Goal: Task Accomplishment & Management: Complete application form

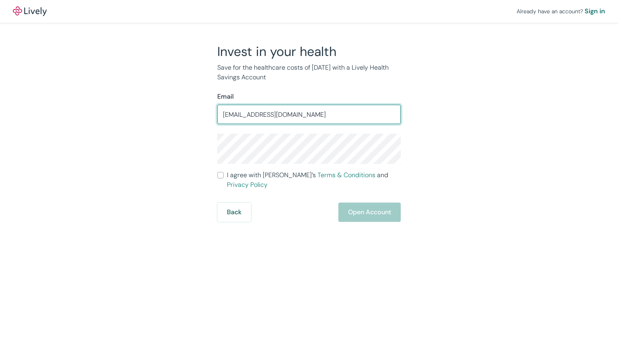
type input "[EMAIL_ADDRESS][DOMAIN_NAME]"
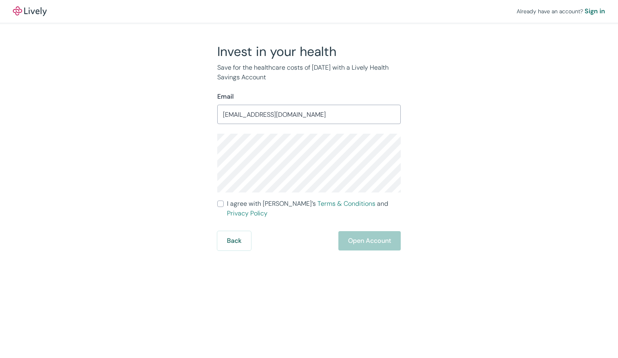
click at [219, 203] on input "I agree with Lively’s Terms & Conditions and Privacy Policy" at bounding box center [220, 203] width 6 height 6
checkbox input "true"
click at [356, 233] on button "Open Account" at bounding box center [369, 240] width 62 height 19
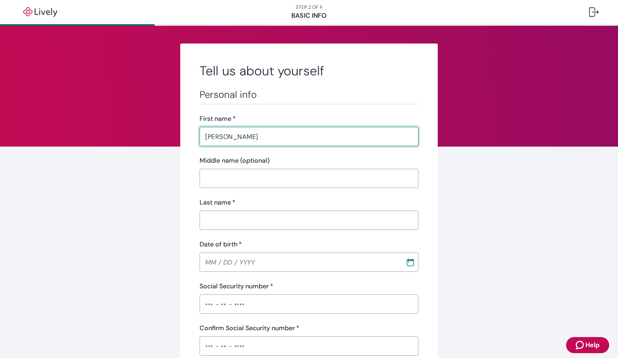
type input "Kimberly"
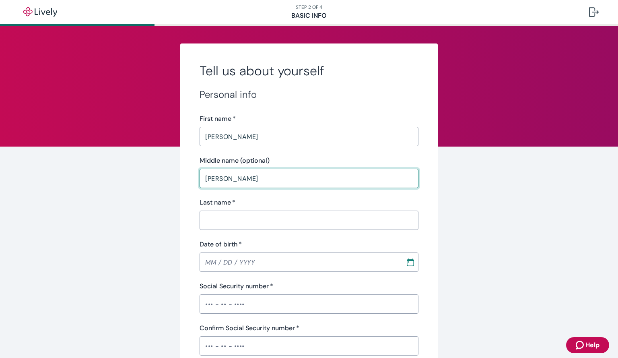
type input "Ann"
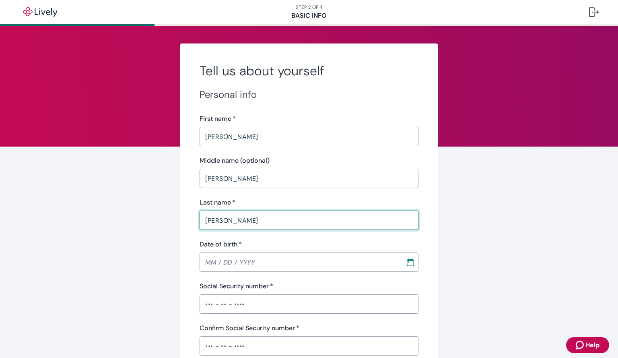
type input "Galiano"
click at [375, 254] on input "MM / DD / YYYY" at bounding box center [300, 262] width 200 height 16
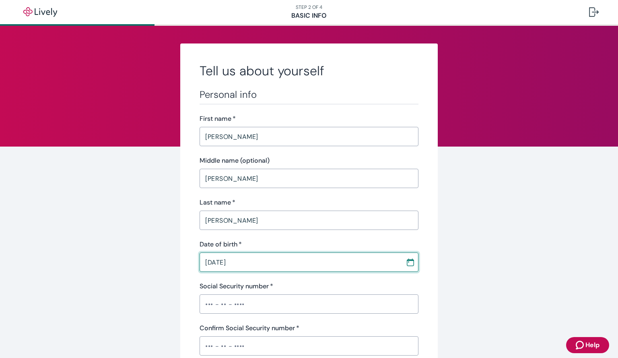
type input "09 / 30 / 1971"
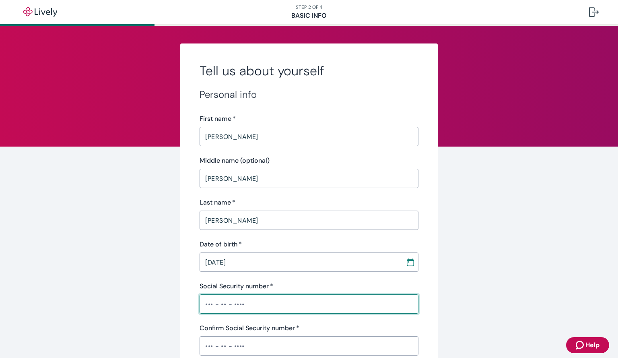
click at [275, 305] on input "Social Security number   *" at bounding box center [309, 304] width 219 height 16
type input "•••-••-8990"
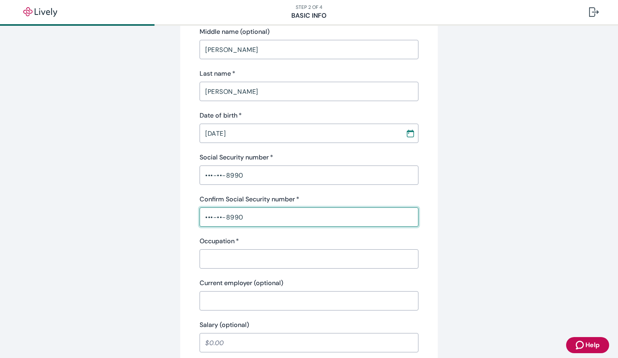
scroll to position [128, 0]
type input "•••-••-8990"
click at [376, 258] on input "Occupation   *" at bounding box center [309, 260] width 219 height 16
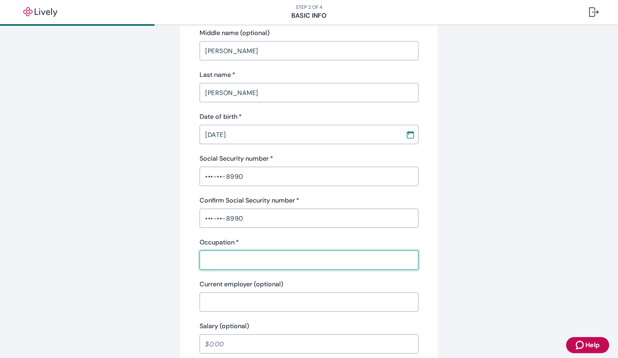
type input "Office Manager"
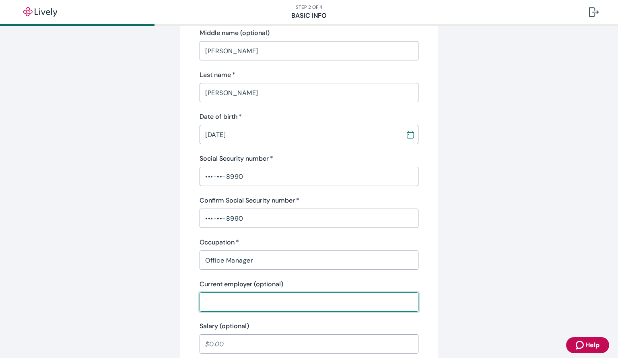
click at [254, 303] on input "Current employer (optional)" at bounding box center [309, 302] width 219 height 16
type input "Magnolia Medical Group"
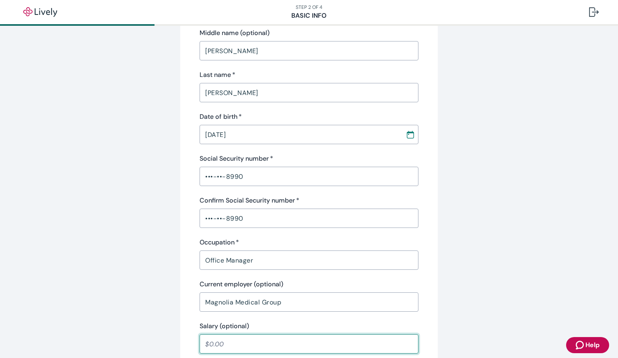
click at [258, 340] on input "Salary (optional)" at bounding box center [309, 344] width 219 height 16
type input "99,000.00"
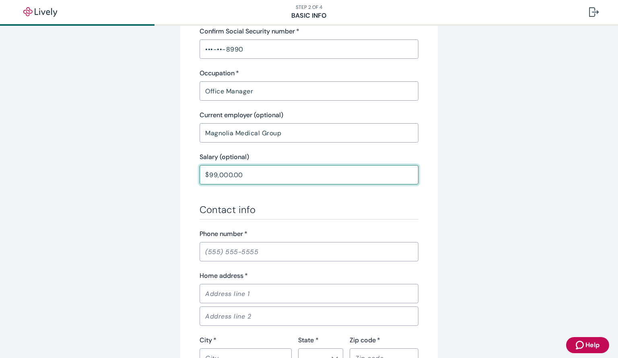
scroll to position [297, 0]
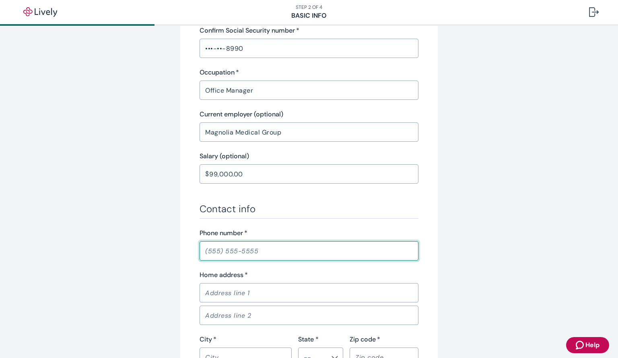
click at [348, 249] on input "Phone number   *" at bounding box center [309, 251] width 219 height 16
type input "(904) 705-5854"
click at [241, 292] on input "Home address   *" at bounding box center [309, 293] width 219 height 16
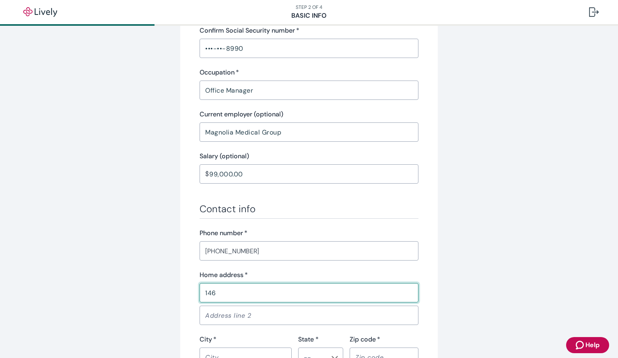
type input "14620 San Pablo Dr North"
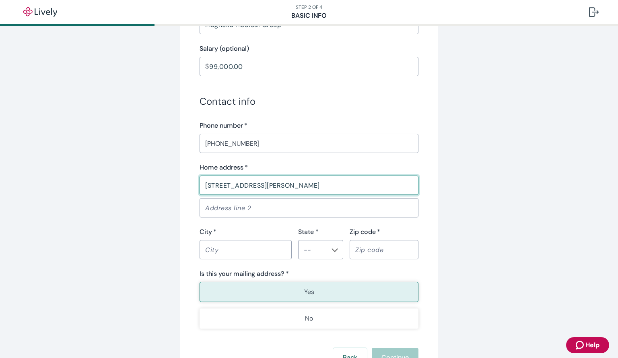
scroll to position [418, 0]
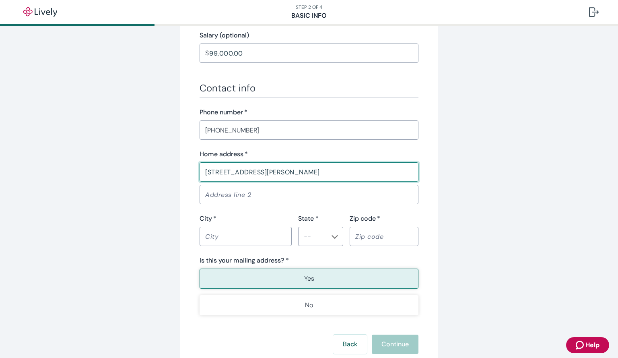
click at [256, 243] on input "City   *" at bounding box center [246, 236] width 92 height 16
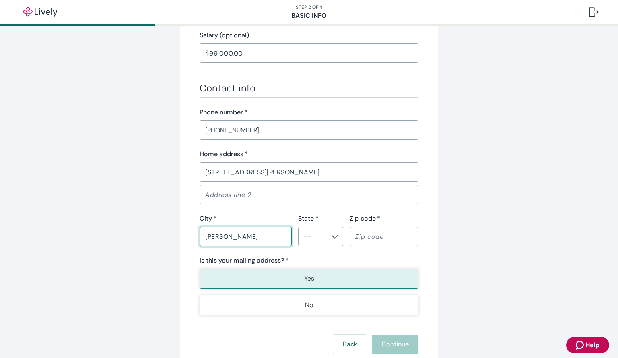
type input "Jacksonville"
click at [332, 238] on icon "Chevron icon" at bounding box center [335, 236] width 6 height 6
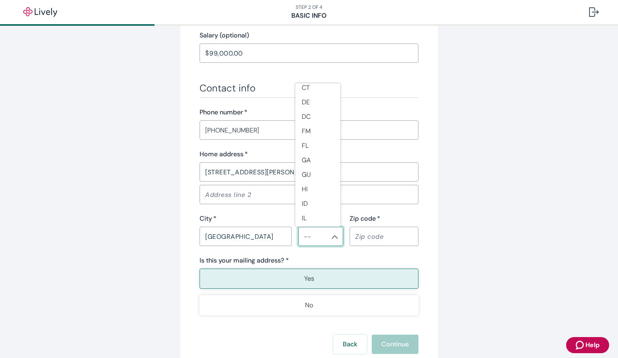
scroll to position [115, 0]
click at [311, 134] on li "FL" at bounding box center [317, 137] width 45 height 14
type input "FL"
click at [362, 233] on input "Zip code   *" at bounding box center [384, 236] width 69 height 16
type input "32224"
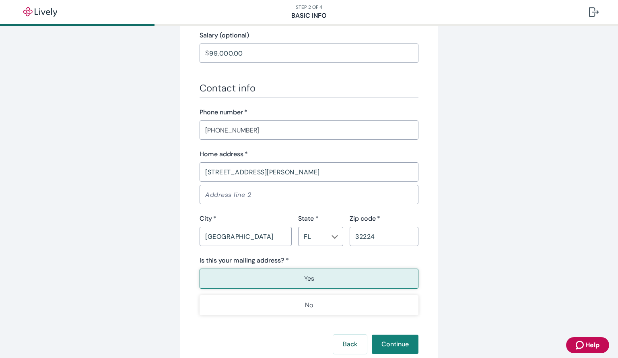
click at [313, 279] on button "Yes" at bounding box center [309, 278] width 219 height 20
click at [387, 344] on button "Continue" at bounding box center [395, 343] width 47 height 19
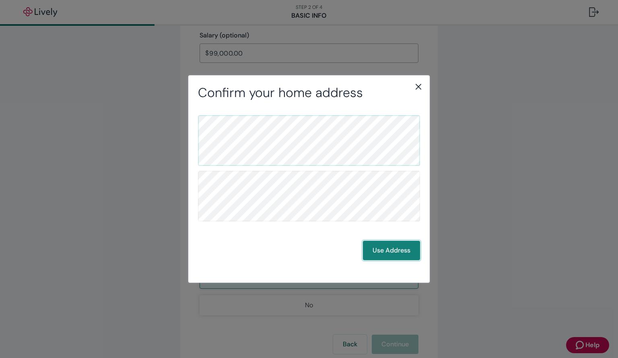
click at [381, 249] on button "Use Address" at bounding box center [391, 250] width 57 height 19
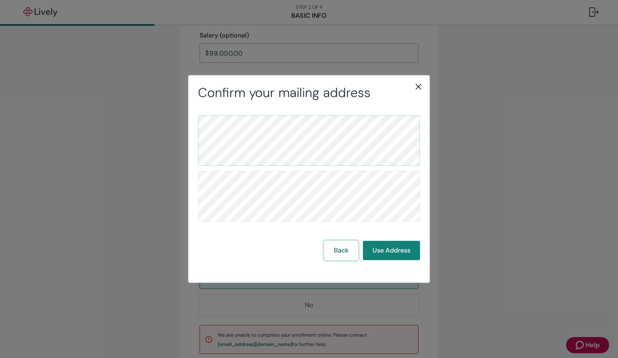
click at [347, 251] on button "Back" at bounding box center [341, 250] width 34 height 19
click at [385, 247] on button "Use Address" at bounding box center [391, 250] width 57 height 19
click at [420, 85] on icon "close" at bounding box center [419, 87] width 6 height 6
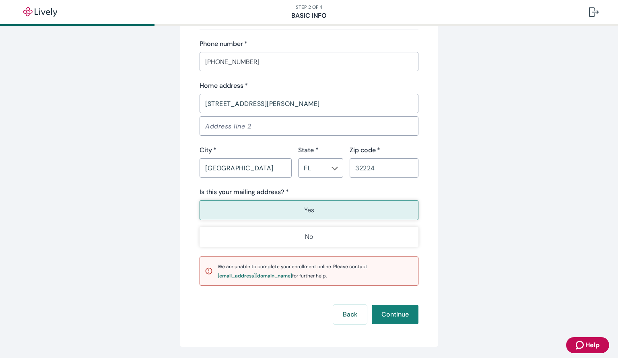
scroll to position [489, 0]
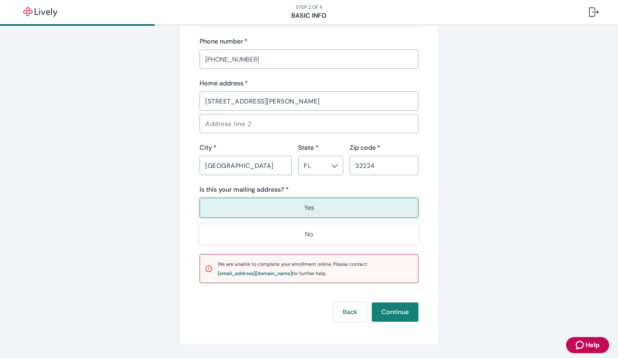
click at [306, 207] on p "Yes" at bounding box center [309, 208] width 10 height 10
click at [382, 313] on button "Continue" at bounding box center [395, 311] width 47 height 19
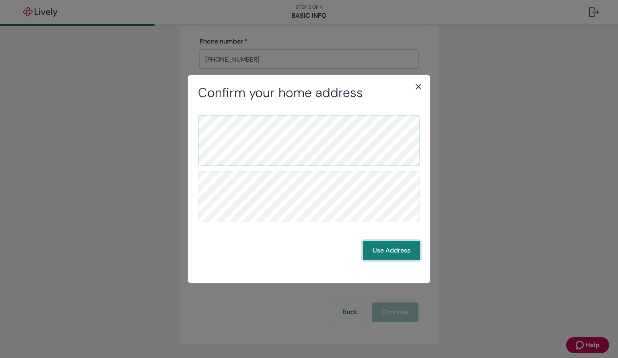
click at [387, 254] on button "Use Address" at bounding box center [391, 250] width 57 height 19
click at [339, 248] on button "Back" at bounding box center [341, 250] width 34 height 19
click at [373, 253] on button "Use Address" at bounding box center [391, 250] width 57 height 19
click at [420, 89] on icon "close" at bounding box center [419, 87] width 6 height 6
